Goal: Complete application form

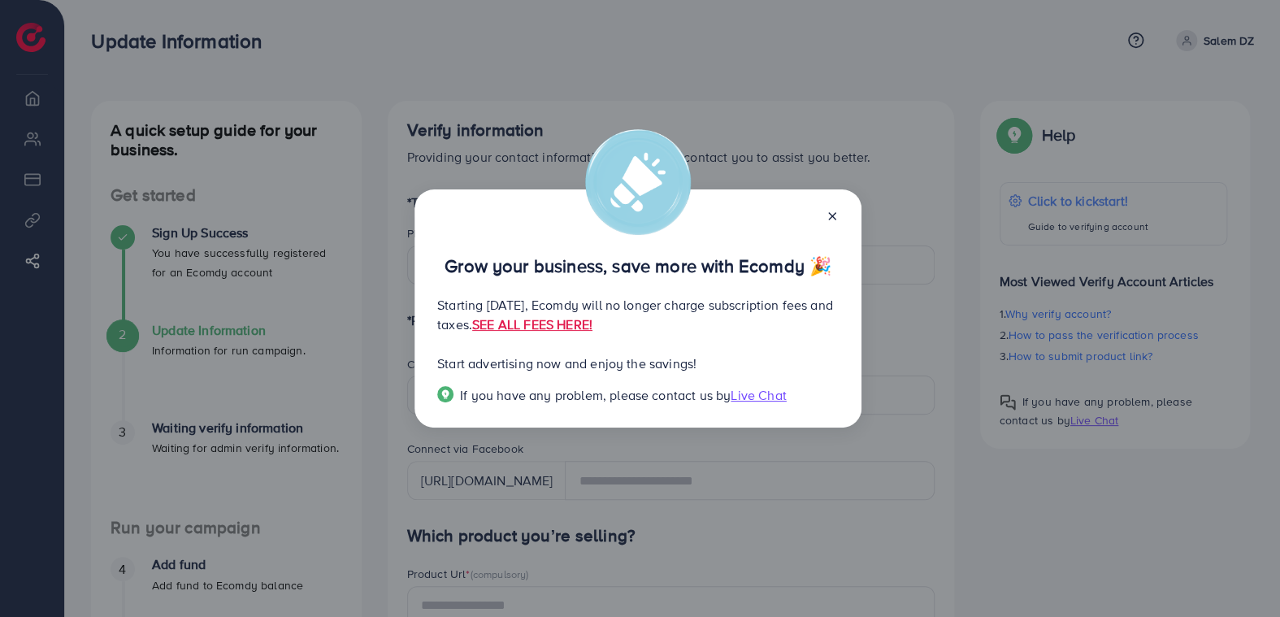
click at [834, 213] on icon at bounding box center [832, 216] width 13 height 13
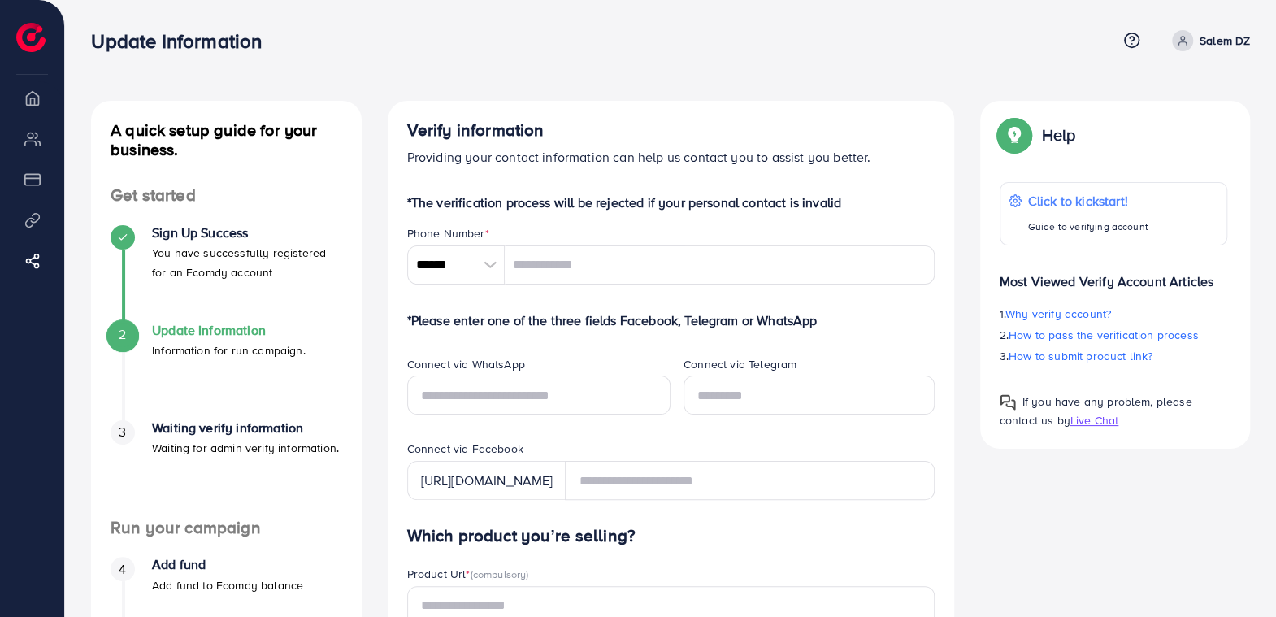
click at [39, 33] on img at bounding box center [30, 37] width 29 height 29
click at [488, 254] on input "******" at bounding box center [456, 265] width 98 height 39
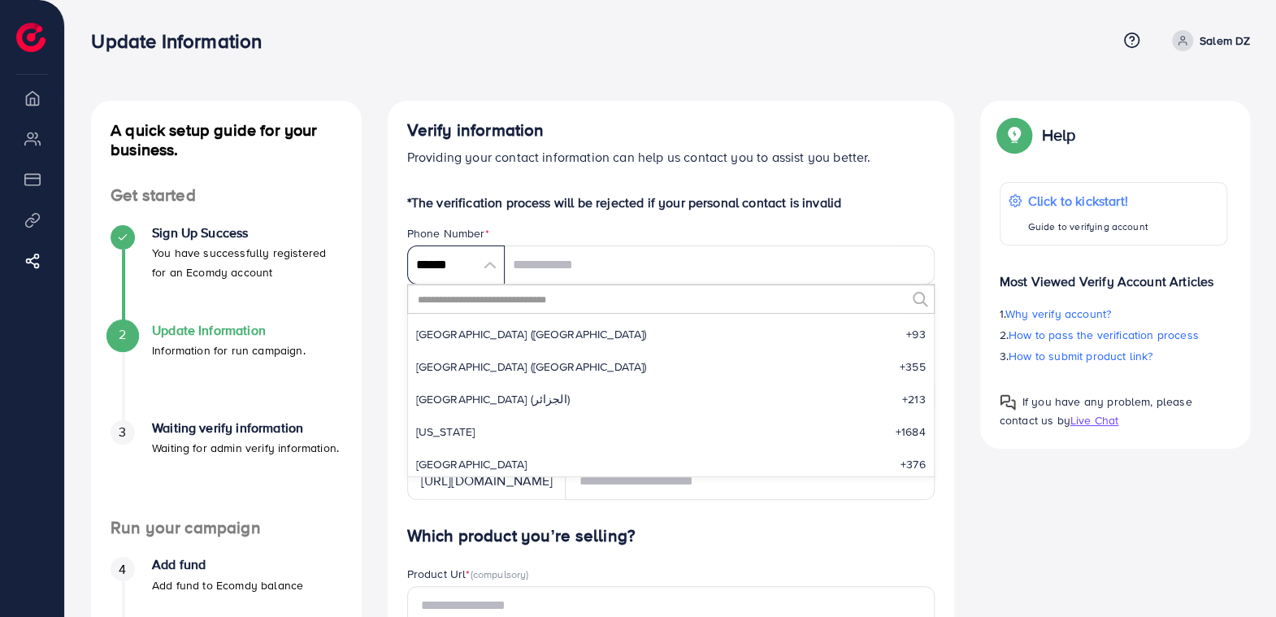
scroll to position [7545, 0]
click at [488, 255] on input "******" at bounding box center [456, 265] width 98 height 39
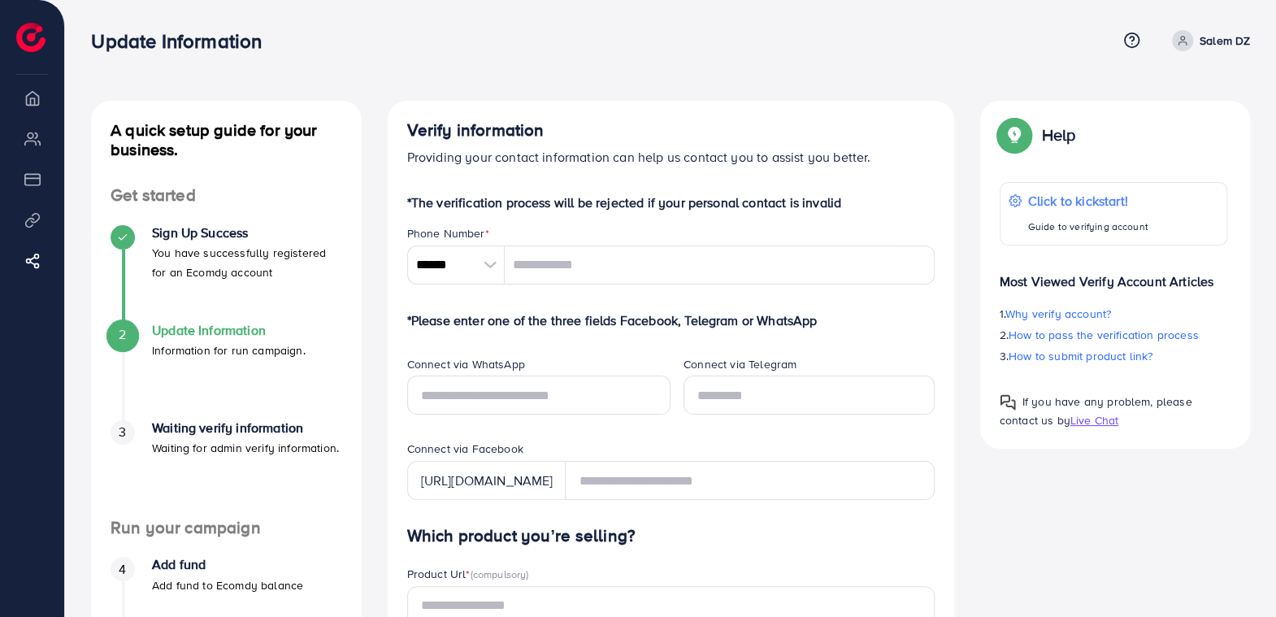
scroll to position [163, 0]
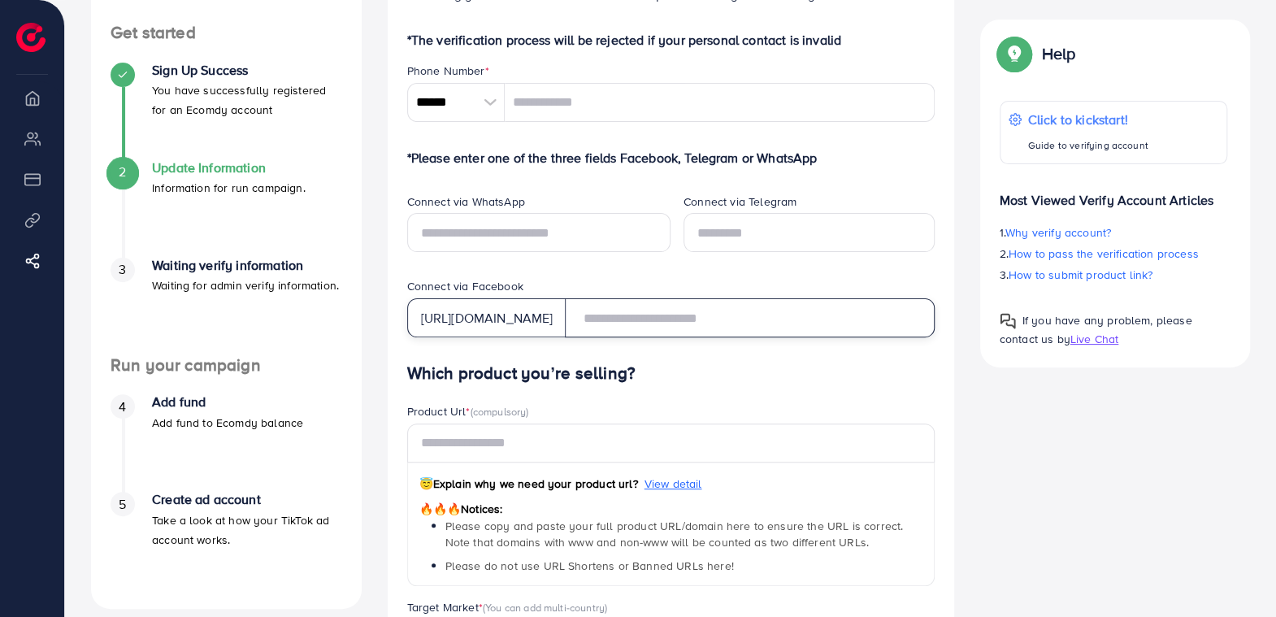
click at [722, 322] on input "text" at bounding box center [749, 317] width 369 height 39
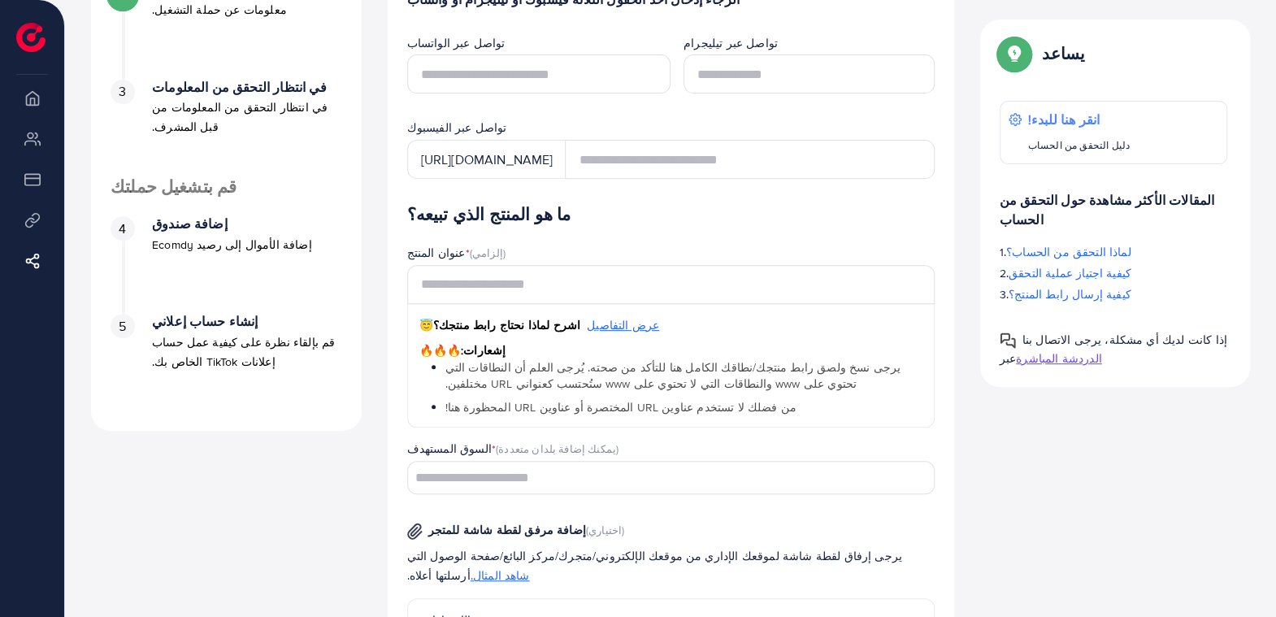
scroll to position [325, 0]
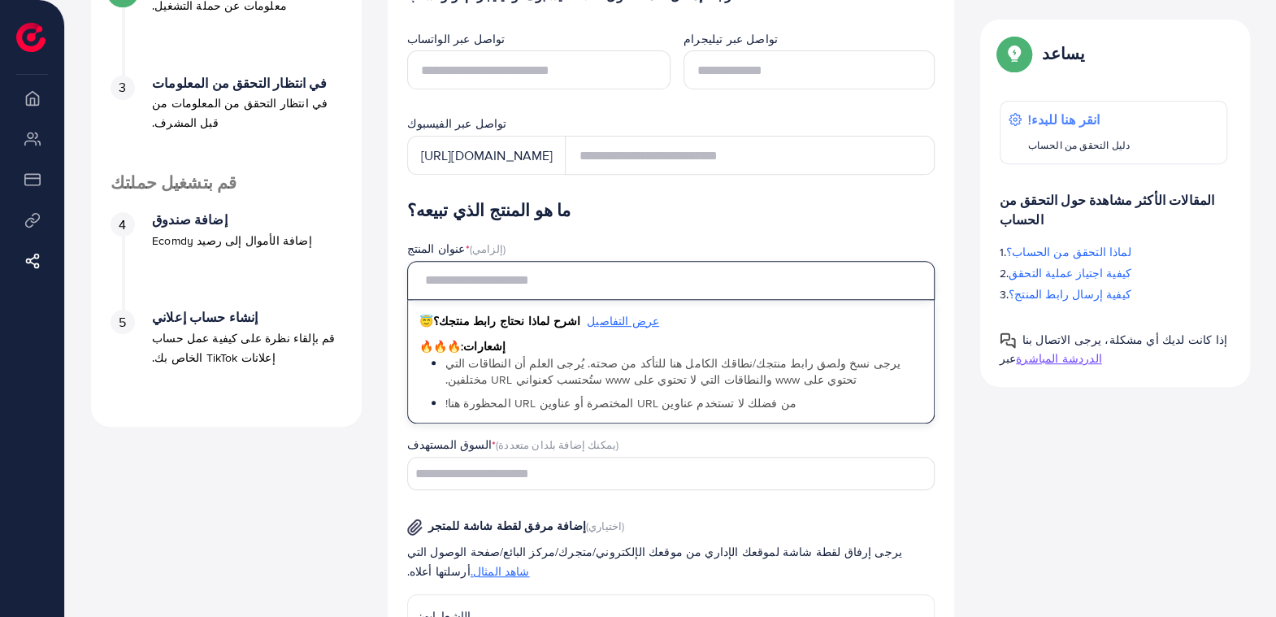
click at [470, 285] on input "text" at bounding box center [671, 280] width 528 height 39
click at [498, 274] on input "text" at bounding box center [671, 280] width 528 height 39
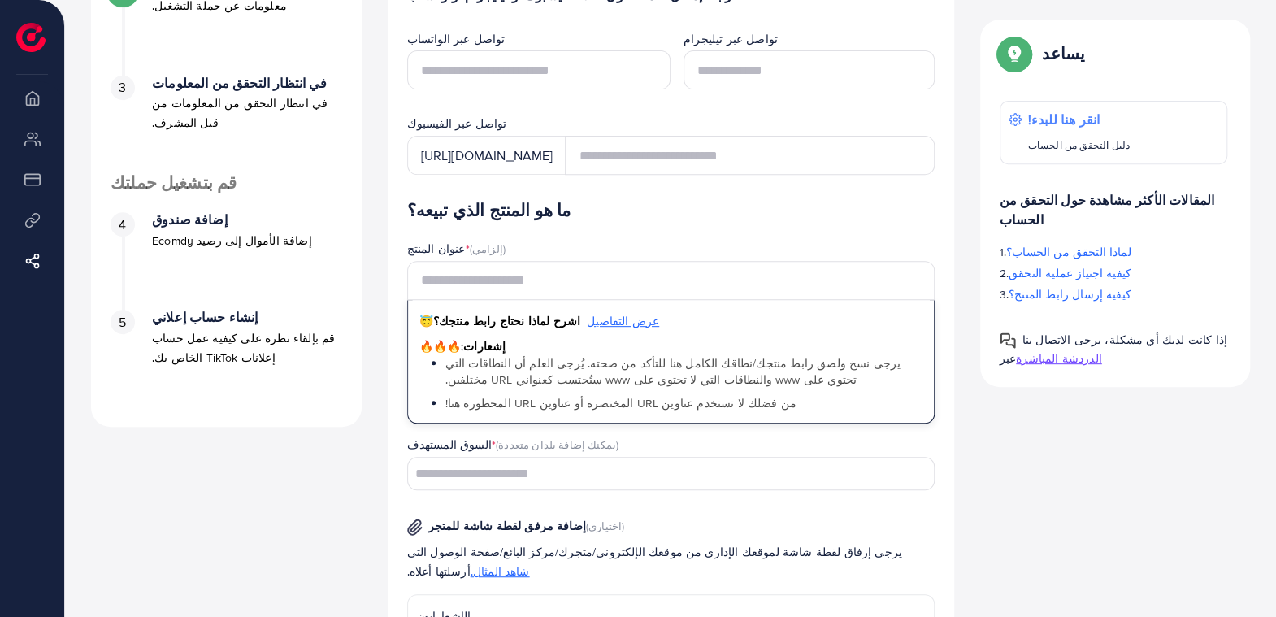
click at [561, 468] on div "السوق المستهدف * (يمكنك إضافة بلدان متعددة) Loading..." at bounding box center [671, 464] width 528 height 54
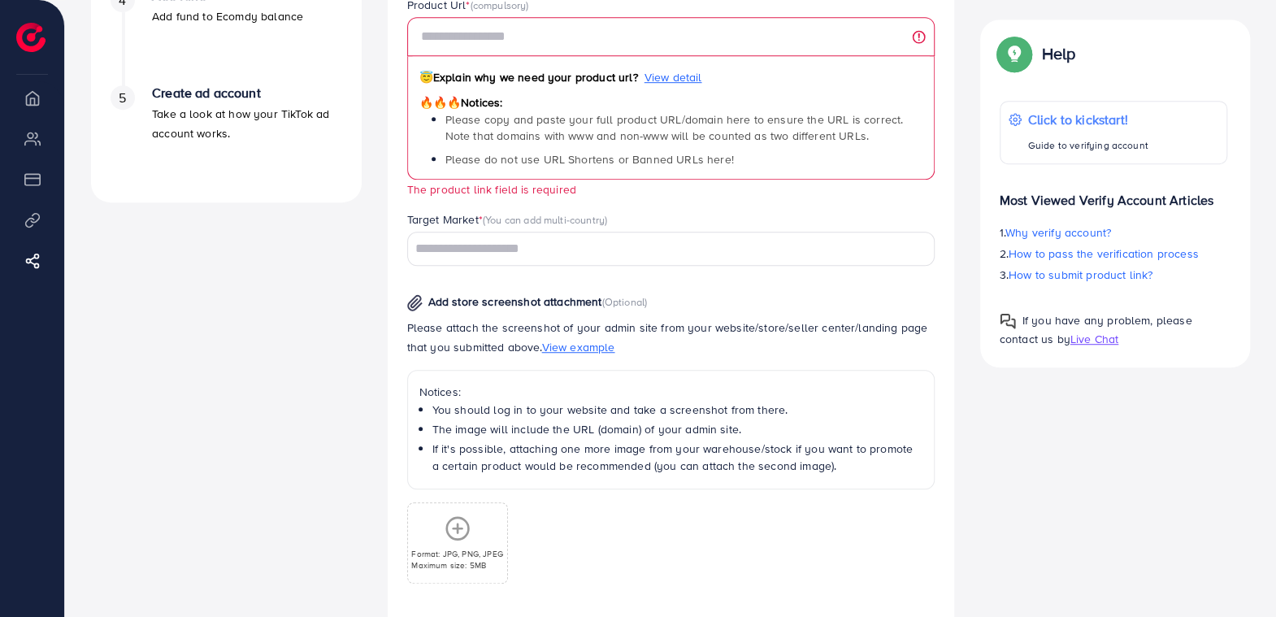
scroll to position [588, 0]
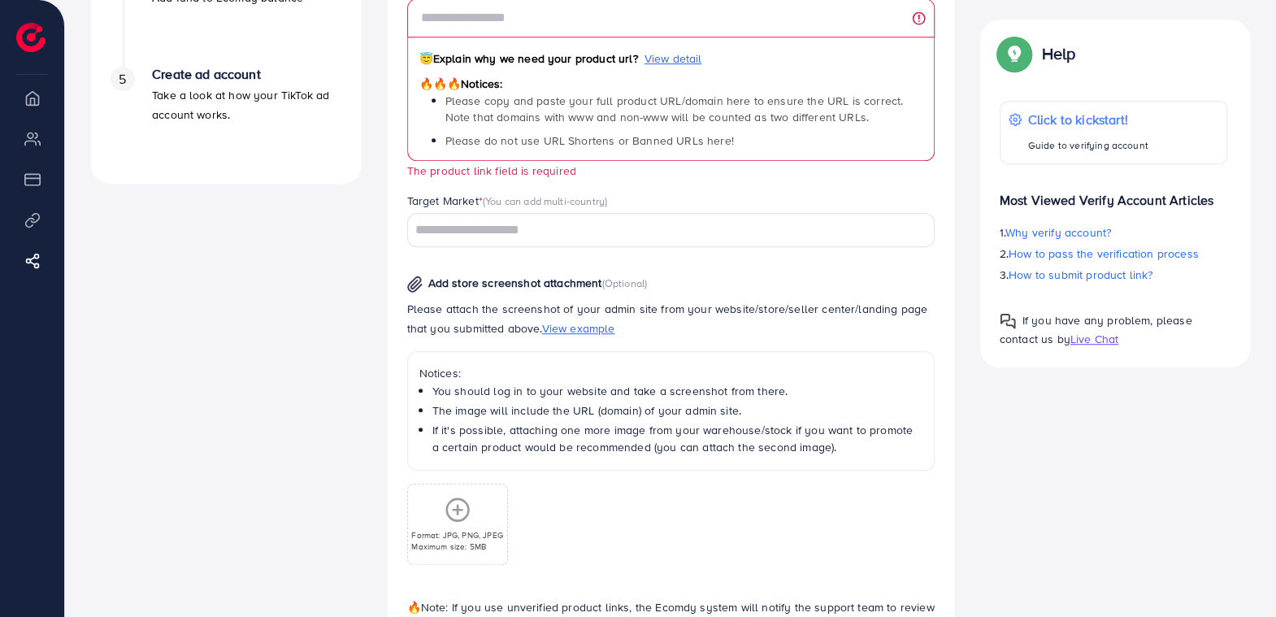
click at [671, 228] on input "Search for option" at bounding box center [662, 230] width 504 height 25
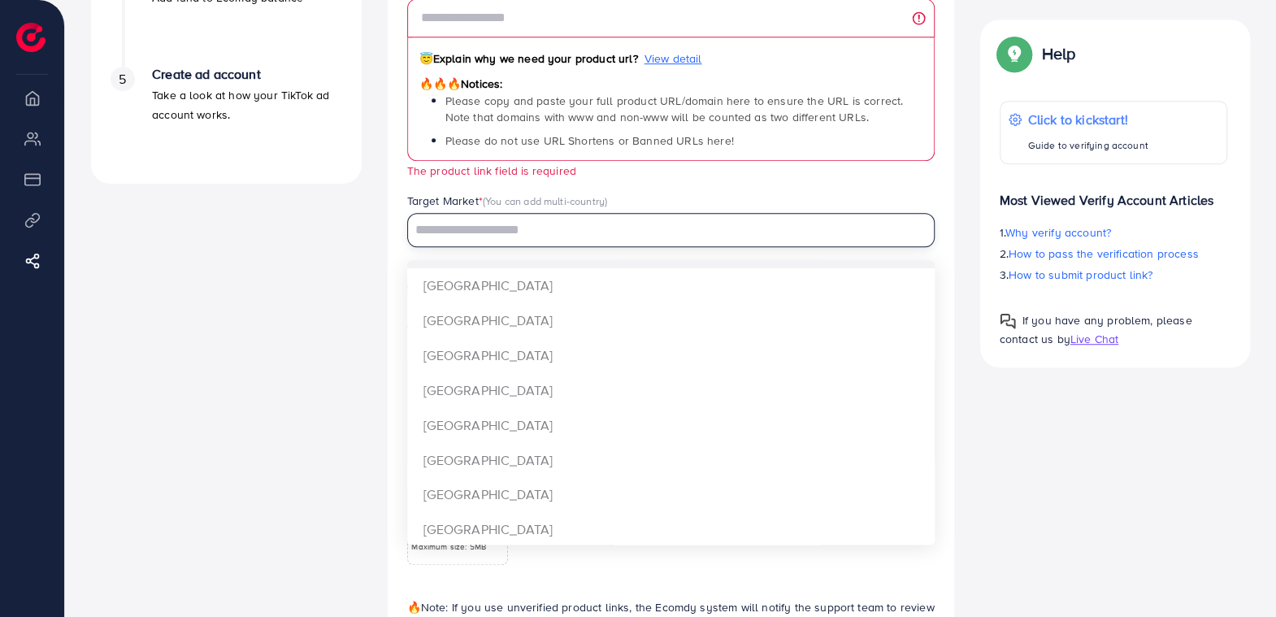
scroll to position [0, 0]
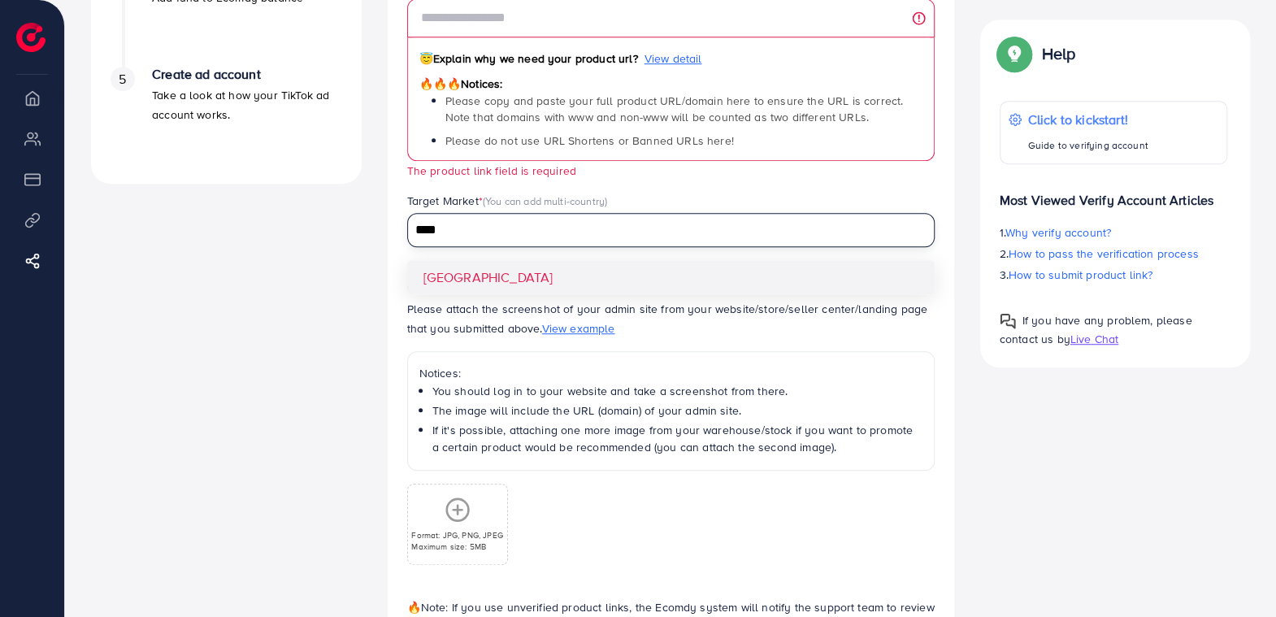
type input "****"
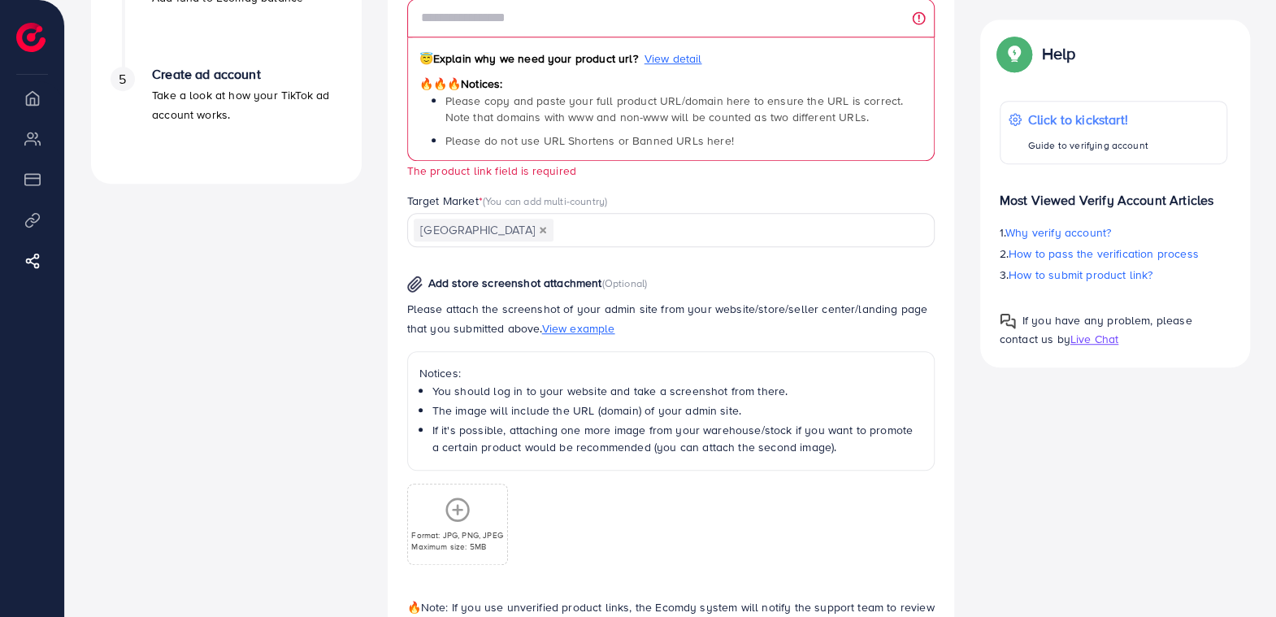
click at [472, 277] on div "Which product you’re selling? Product Url * (compulsory) 😇 Explain why we need …" at bounding box center [671, 303] width 528 height 731
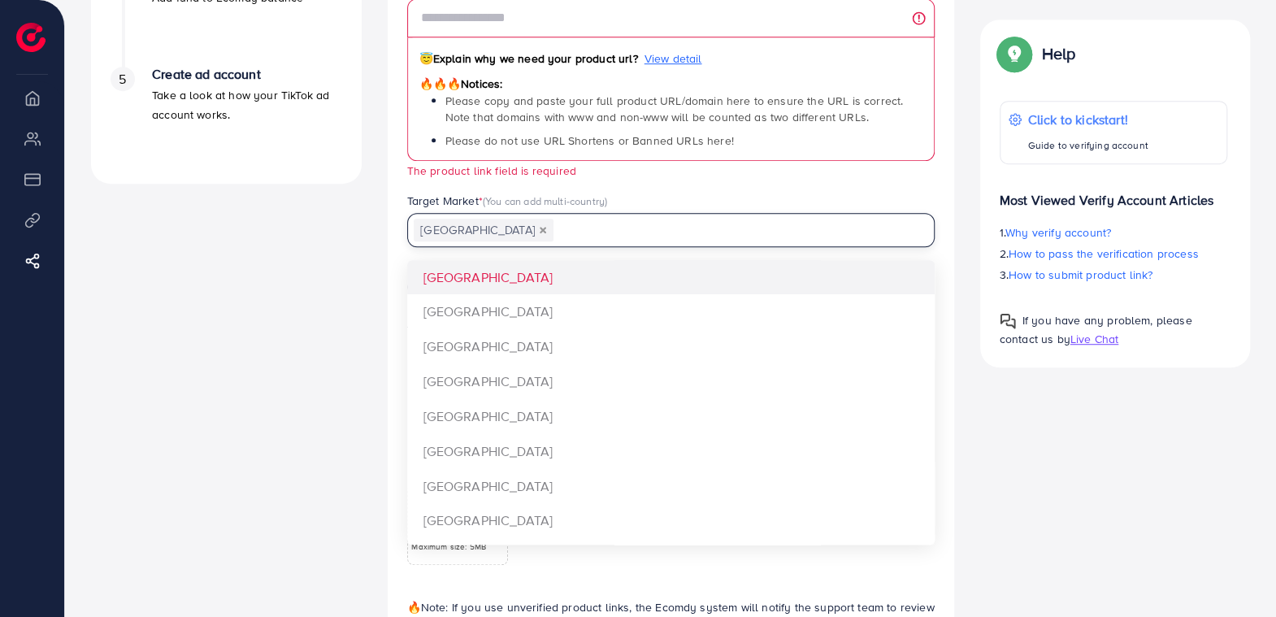
click at [640, 226] on input "Search for option" at bounding box center [734, 230] width 358 height 25
click at [376, 298] on div "Verify information Providing your contact information can help us contact you t…" at bounding box center [671, 115] width 593 height 1205
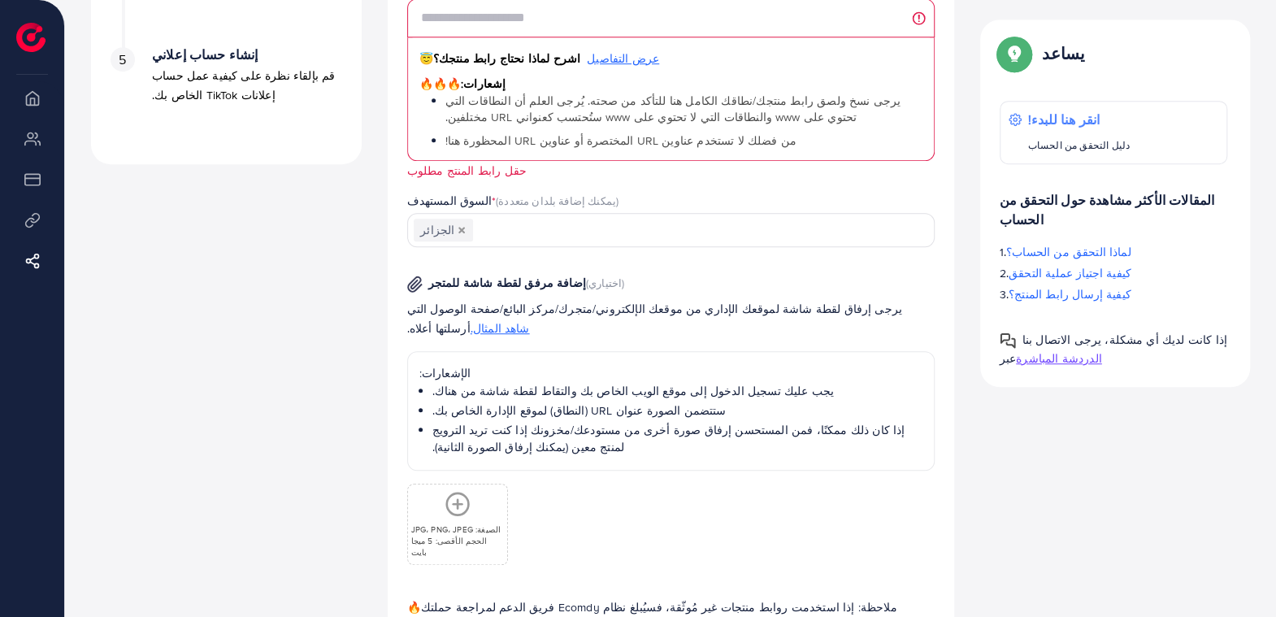
scroll to position [569, 0]
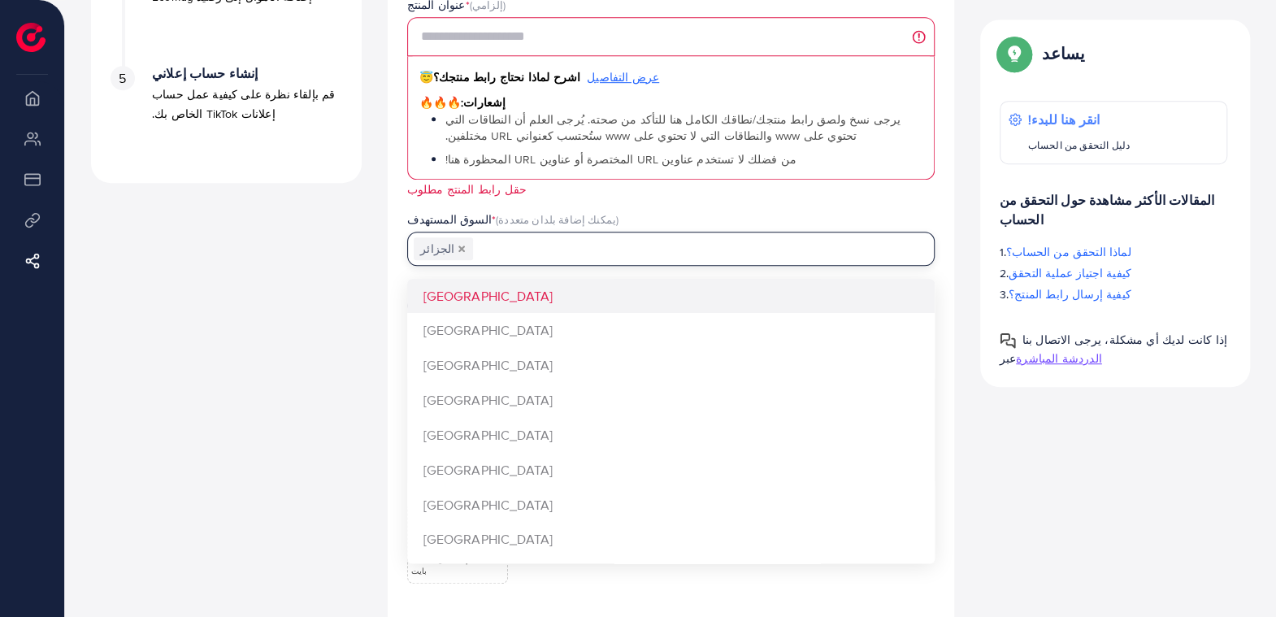
click at [518, 254] on input "البحث عن الخيار" at bounding box center [694, 249] width 439 height 25
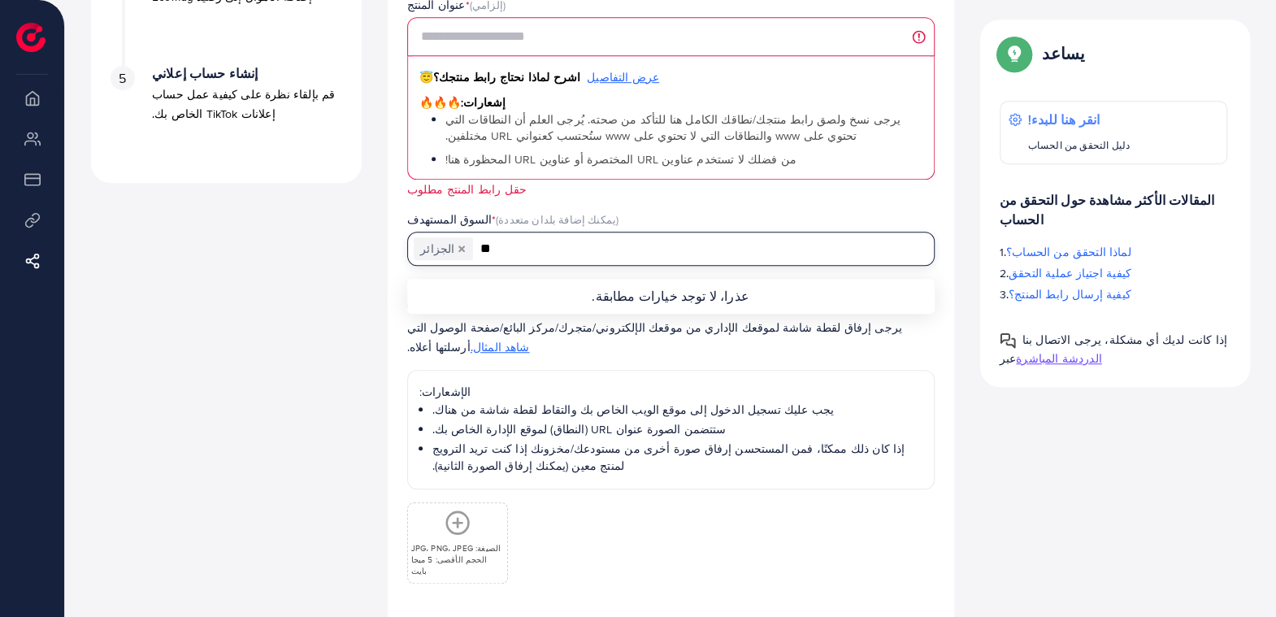
type input "*"
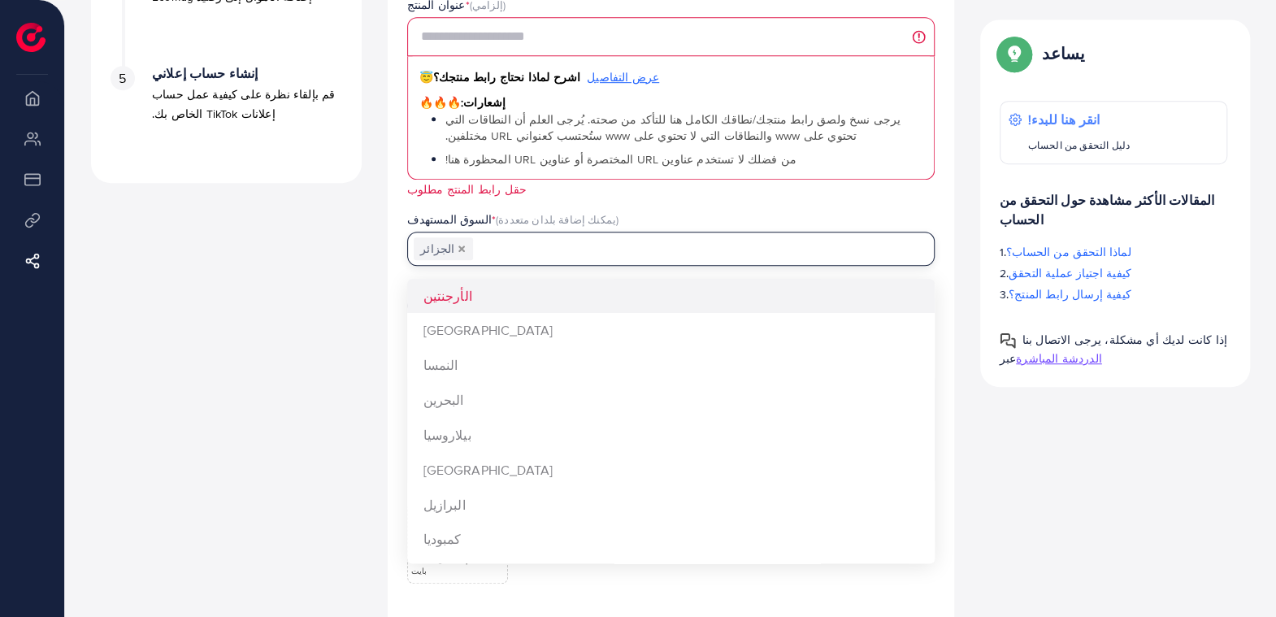
click at [458, 246] on icon "إلغاء اختيار الجزائر" at bounding box center [461, 249] width 7 height 7
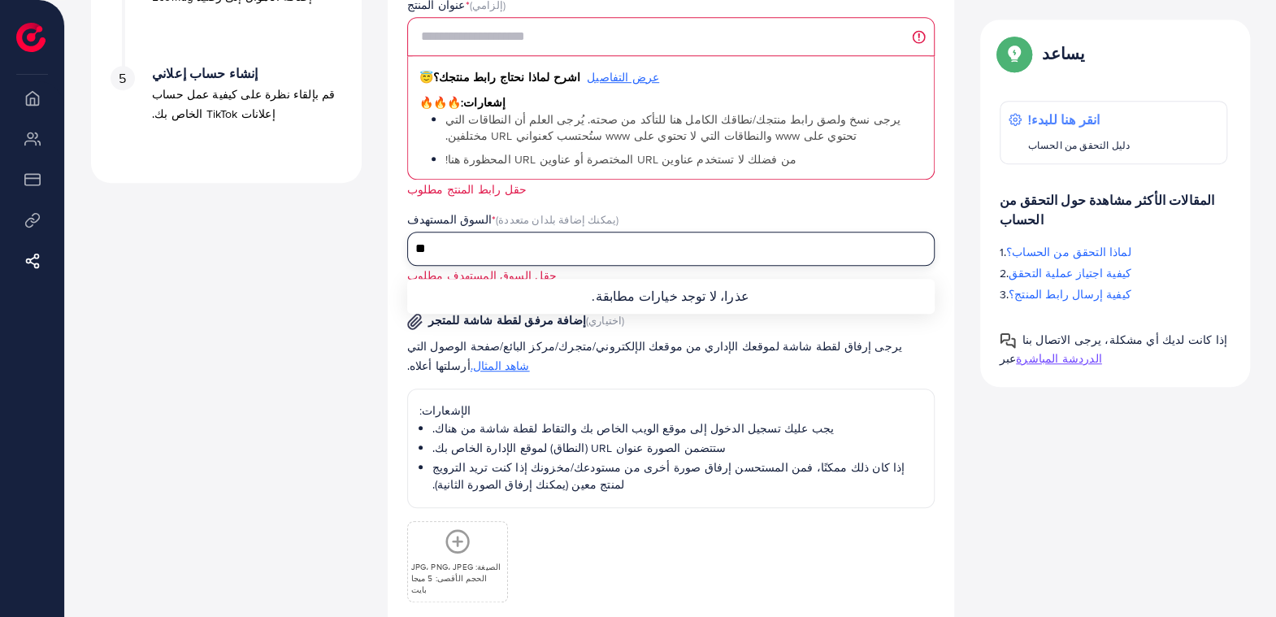
type input "*"
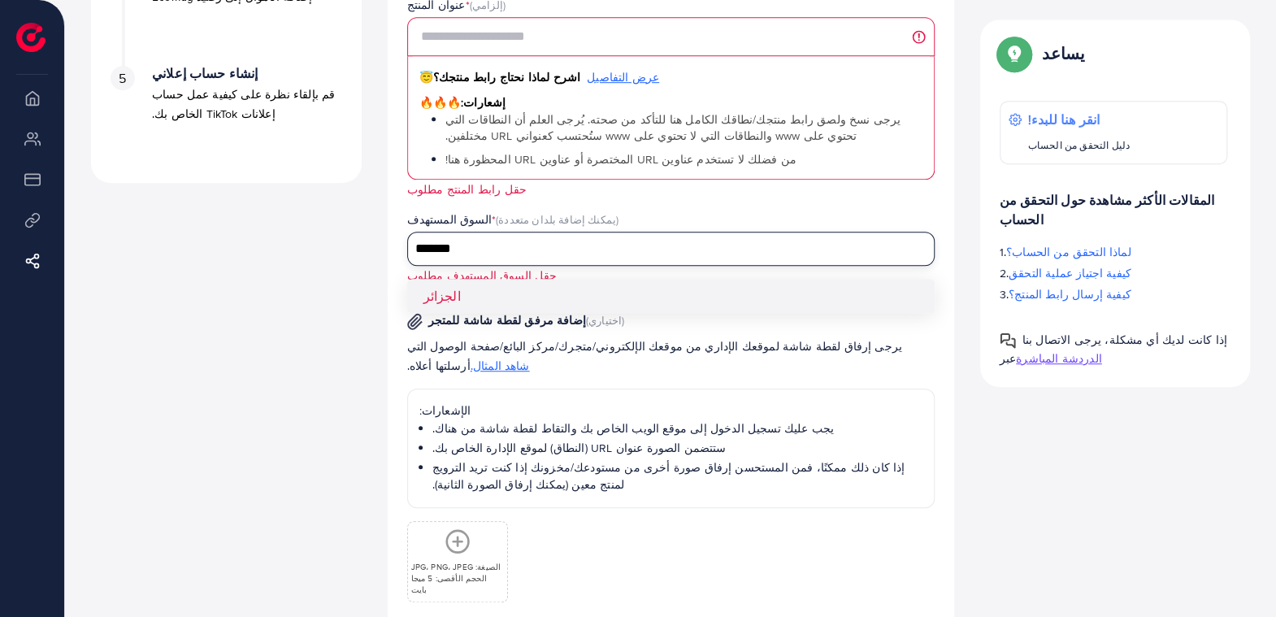
type input "*******"
click at [439, 291] on div "ما هو المنتج الذي تبيعه؟ عنوان المنتج * (إلزامي) 😇 اشرح لماذا نحتاج رابط منتجك؟…" at bounding box center [671, 322] width 528 height 730
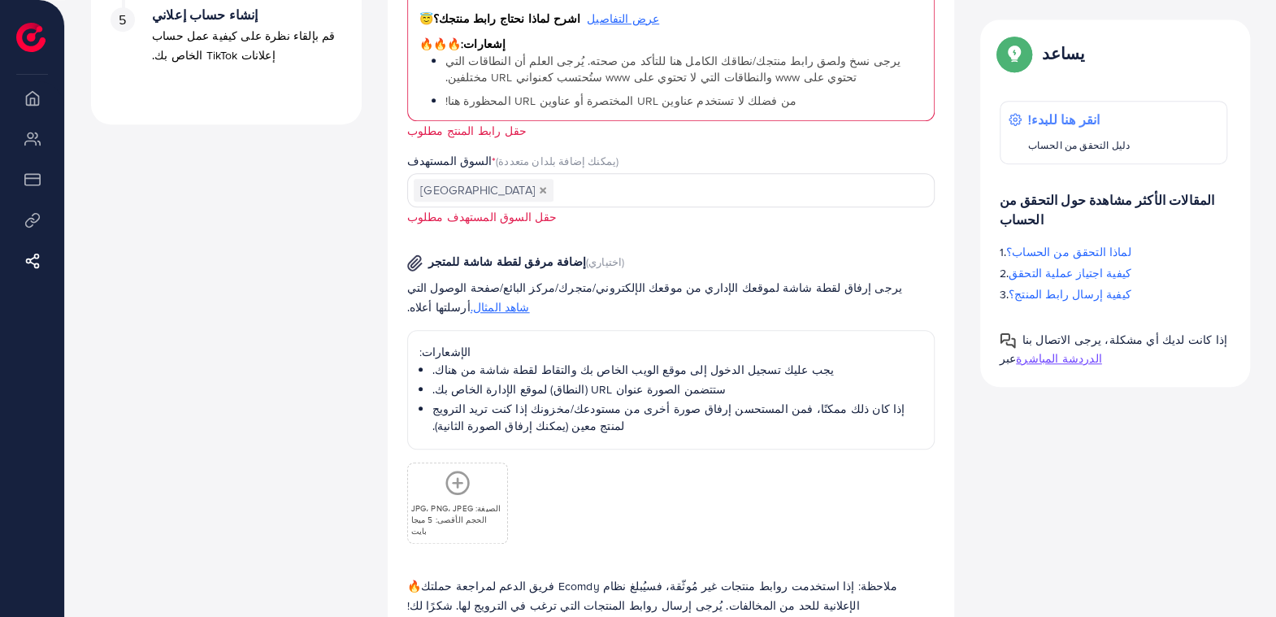
scroll to position [693, 0]
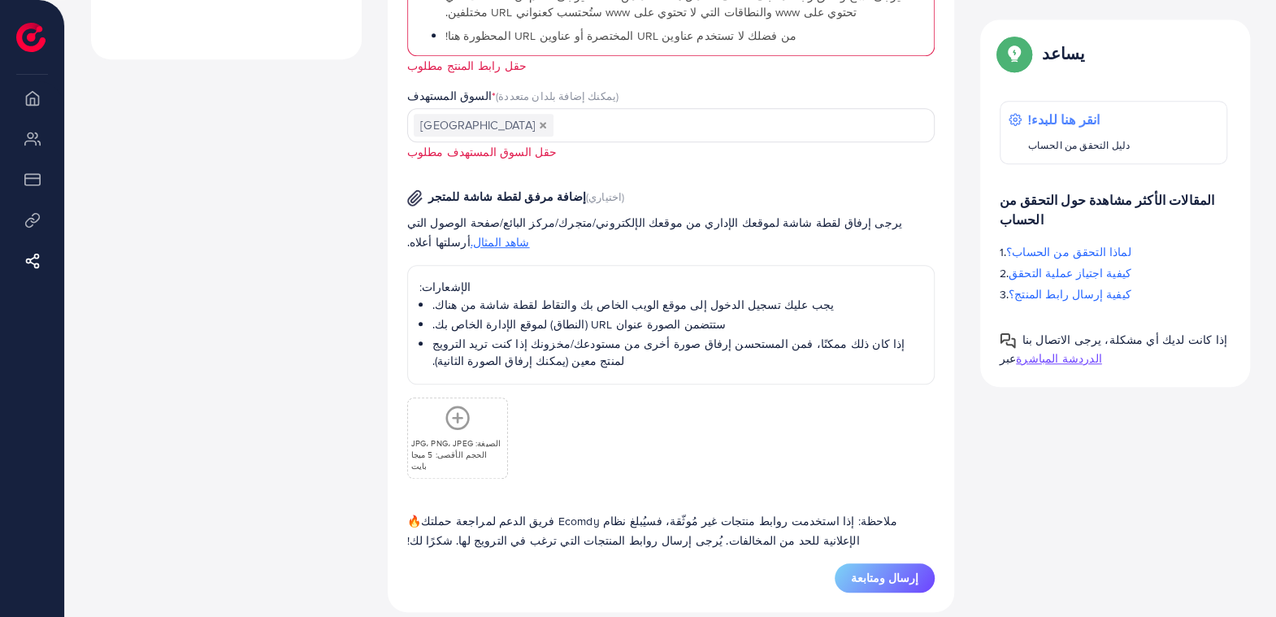
click at [454, 437] on font "الصيغة: JPG، PNG، JPEG" at bounding box center [456, 442] width 90 height 11
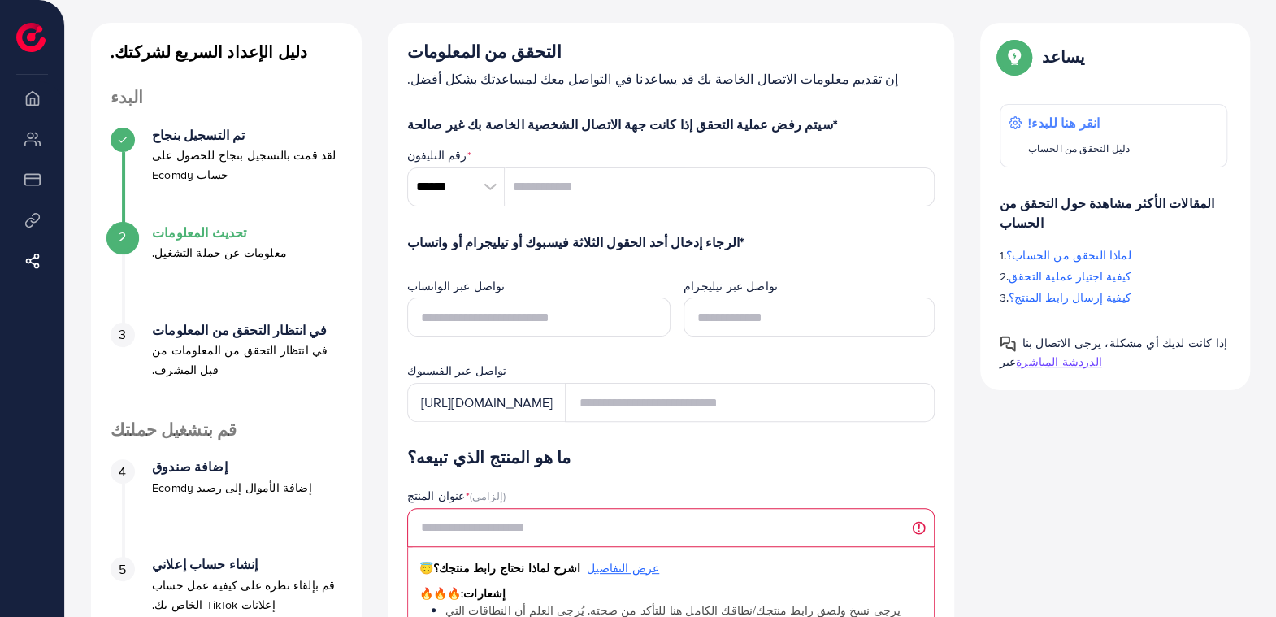
scroll to position [0, 0]
